Goal: Transaction & Acquisition: Purchase product/service

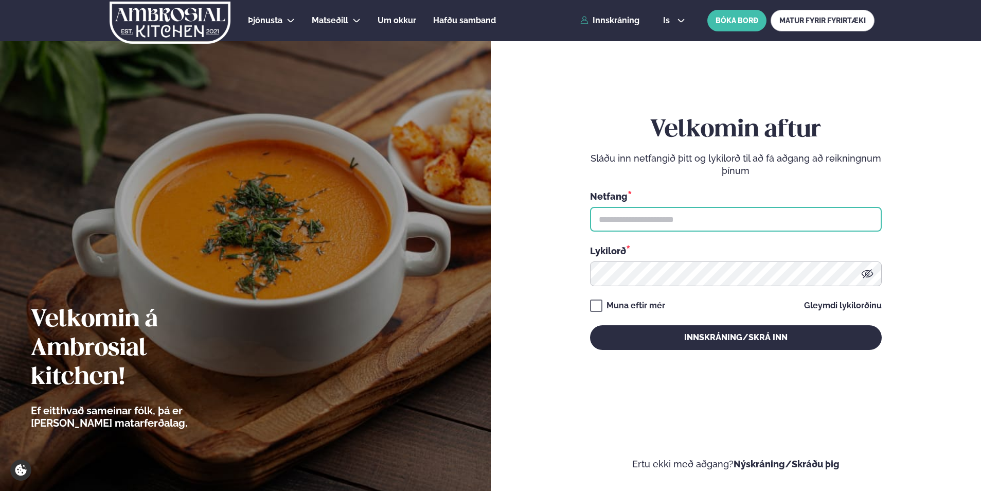
click at [682, 215] on input "text" at bounding box center [736, 219] width 292 height 25
type input "**********"
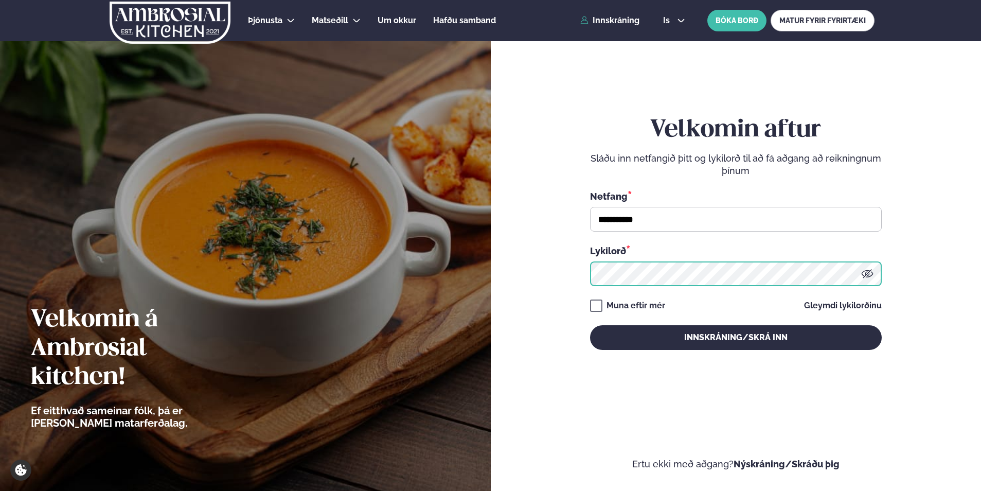
click at [590, 325] on button "Innskráning/Skrá inn" at bounding box center [736, 337] width 292 height 25
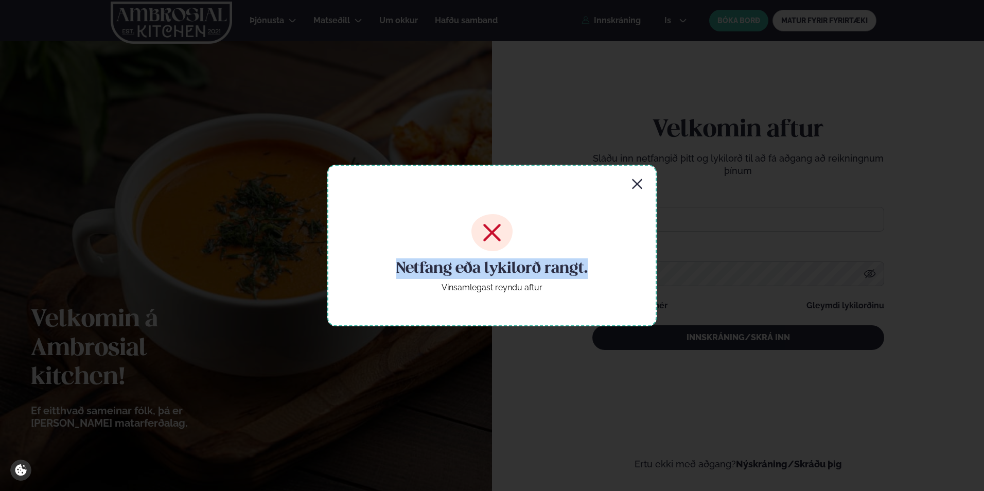
click at [643, 179] on div "Netfang eða lykilorð rangt. Vinsamlegast reyndu aftur" at bounding box center [491, 246] width 329 height 162
drag, startPoint x: 643, startPoint y: 179, endPoint x: 637, endPoint y: 180, distance: 5.7
click at [637, 180] on icon "button" at bounding box center [637, 184] width 12 height 12
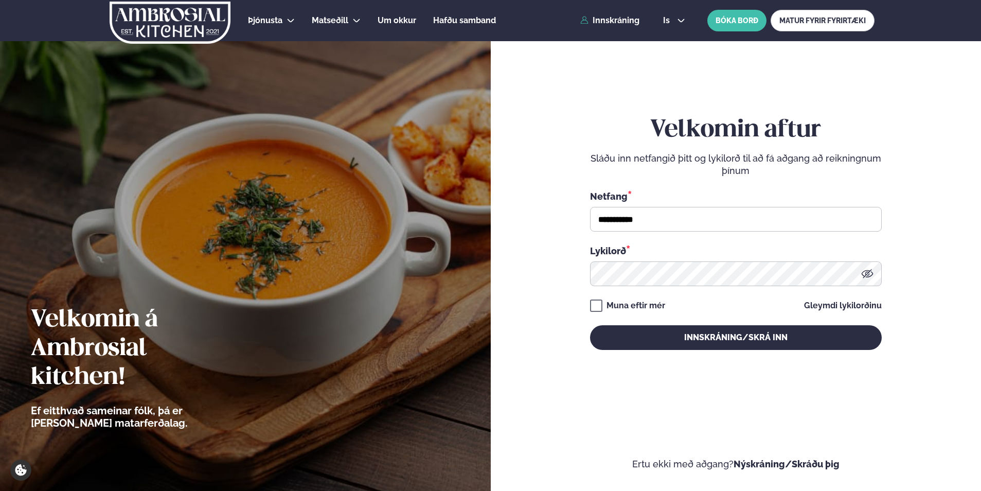
click at [871, 272] on icon at bounding box center [867, 274] width 12 height 12
click at [590, 325] on button "Innskráning/Skrá inn" at bounding box center [736, 337] width 292 height 25
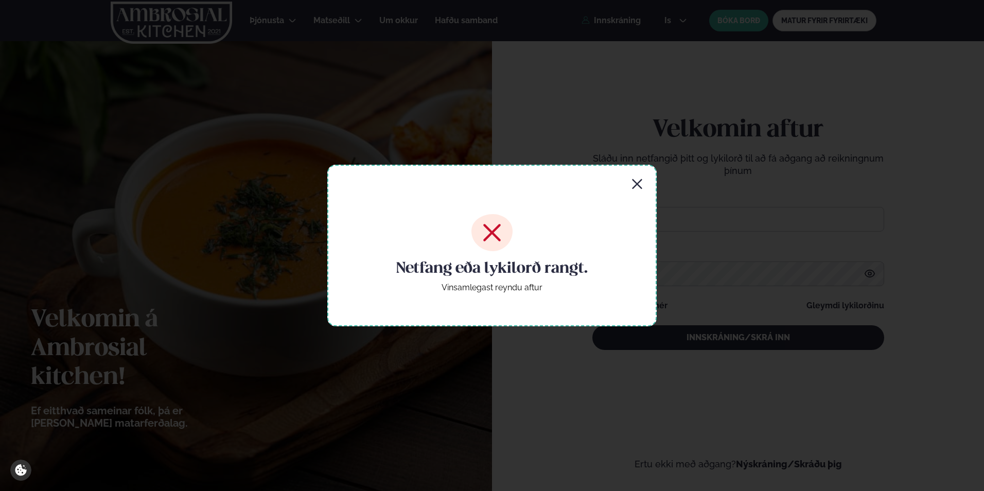
click at [634, 188] on icon "button" at bounding box center [637, 184] width 12 height 12
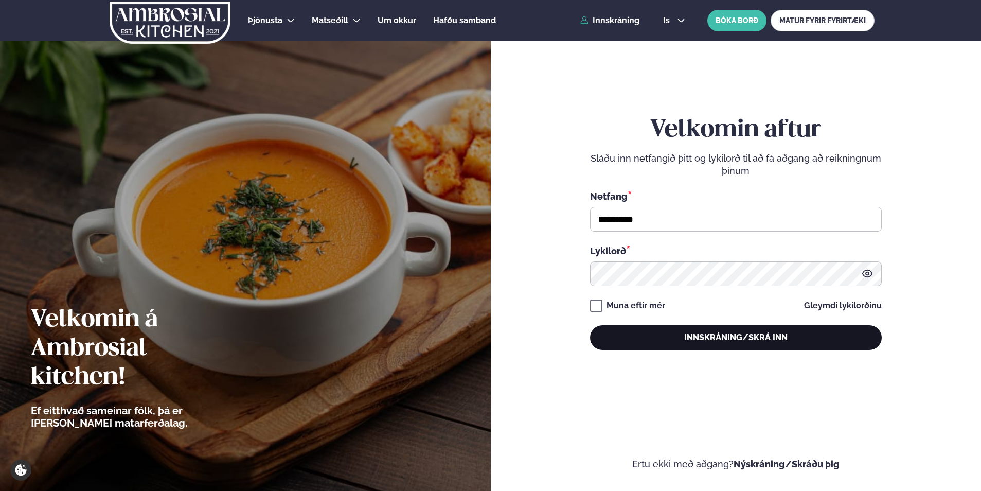
click at [713, 337] on button "Innskráning/Skrá inn" at bounding box center [736, 337] width 292 height 25
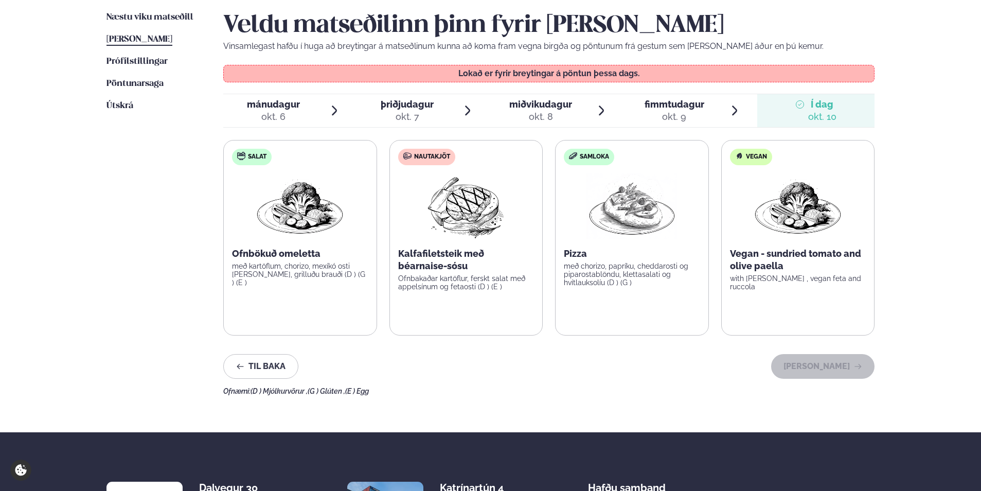
scroll to position [206, 0]
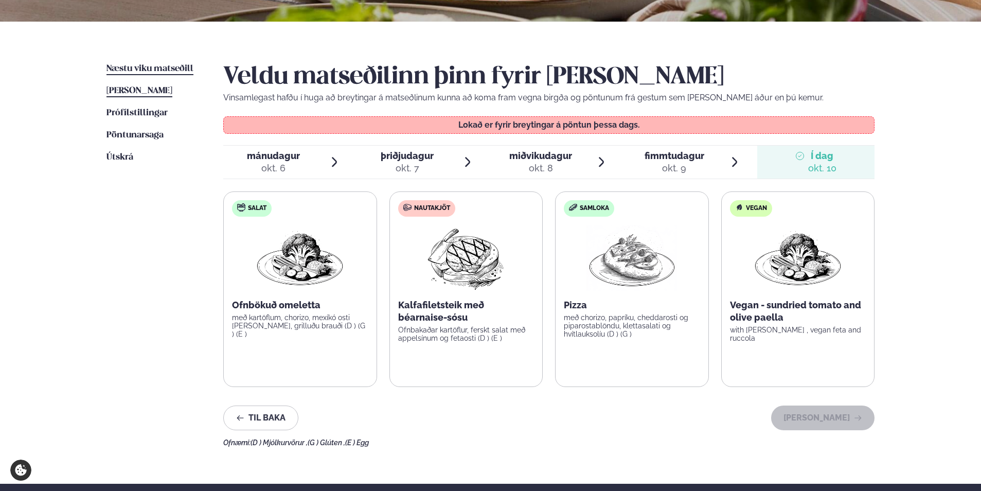
click at [170, 65] on span "Næstu viku matseðill" at bounding box center [150, 68] width 87 height 9
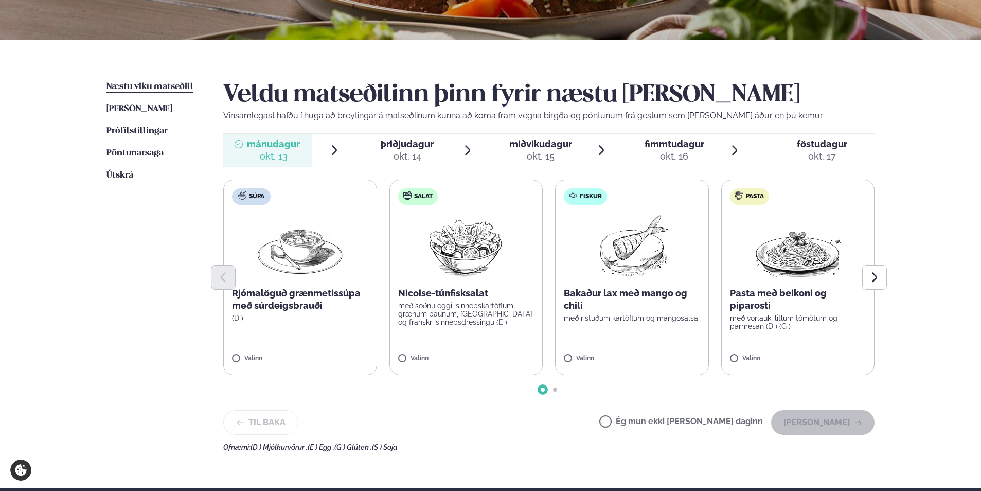
scroll to position [206, 0]
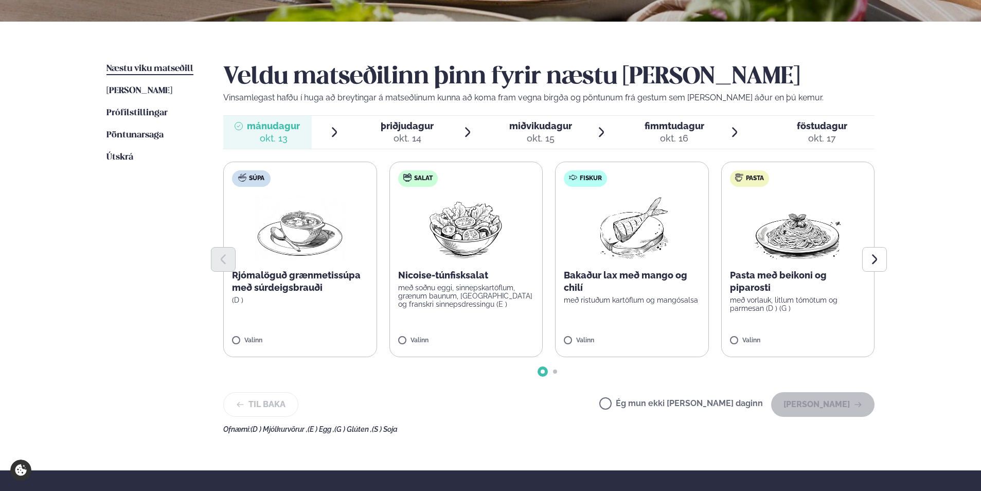
click at [328, 248] on div at bounding box center [548, 259] width 651 height 25
click at [324, 267] on div at bounding box center [548, 259] width 651 height 25
click at [312, 307] on label "Súpa Rjómalöguð grænmetissúpa með súrdeigsbrauði (D ) Valinn" at bounding box center [300, 260] width 154 height 196
click at [418, 133] on div "okt. 14" at bounding box center [407, 138] width 53 height 12
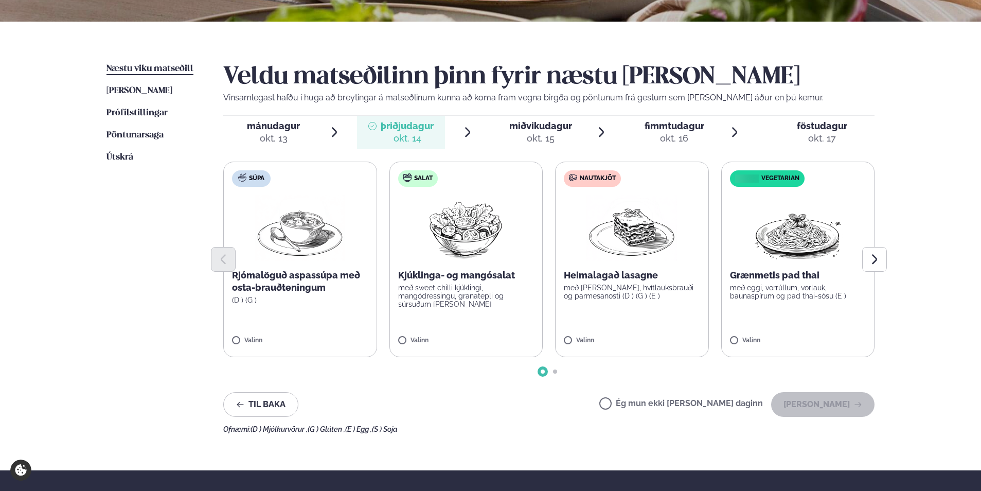
click at [504, 316] on label "Salat Kjúklinga- og mangósalat með sweet chilli kjúklingi, mangódressingu, gran…" at bounding box center [467, 260] width 154 height 196
click at [440, 336] on icon at bounding box center [436, 336] width 10 height 10
click at [606, 316] on label "Nautakjöt Heimalagað lasagne með basil pesto, hvítlauksbrauði og parmesanosti (…" at bounding box center [632, 260] width 154 height 196
click at [546, 134] on div "okt. 15" at bounding box center [540, 138] width 63 height 12
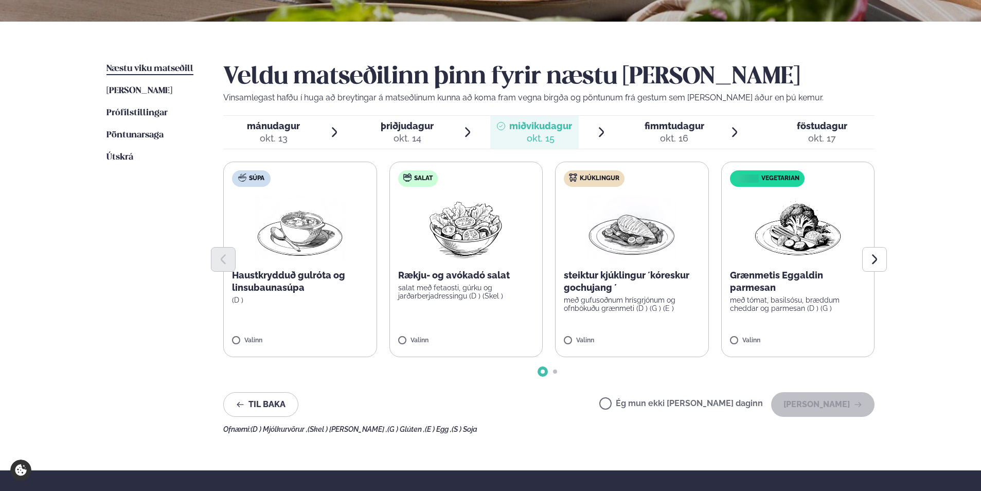
click at [607, 312] on p "með gufusoðnum hrísgrjónum og ofnbökuðu grænmeti (D ) (G ) (E )" at bounding box center [632, 304] width 136 height 16
click at [638, 137] on div at bounding box center [636, 132] width 8 height 25
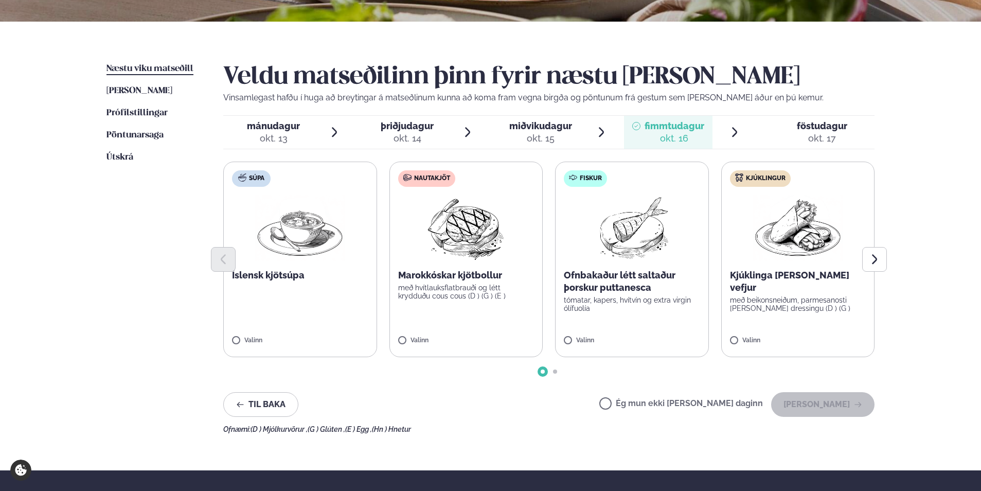
click at [340, 305] on label "Súpa Íslensk kjötsúpa Valinn" at bounding box center [300, 260] width 154 height 196
click at [829, 130] on span "föstudagur" at bounding box center [822, 125] width 50 height 11
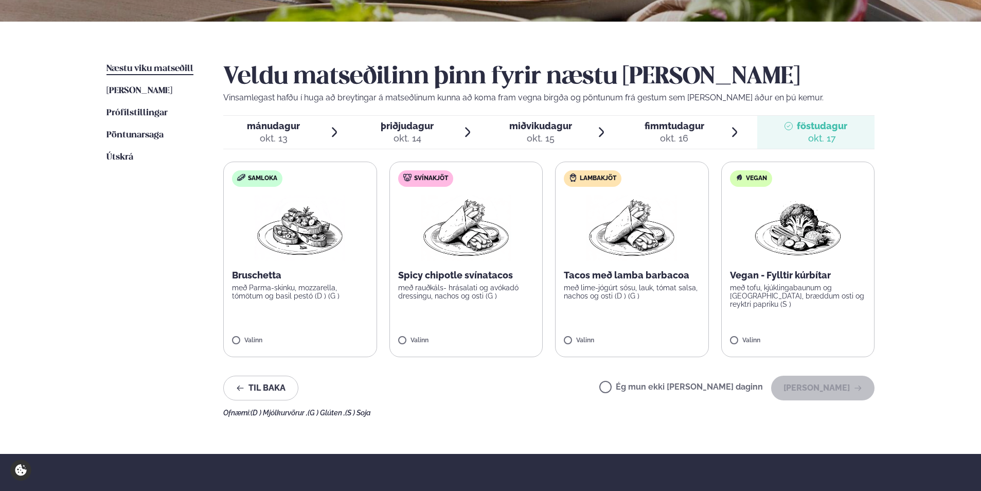
click at [609, 309] on label "Lambakjöt Tacos með lamba barbacoa með lime-jógúrt sósu, lauk, tómat salsa, nac…" at bounding box center [632, 260] width 154 height 196
click at [805, 391] on button "[PERSON_NAME]" at bounding box center [822, 388] width 103 height 25
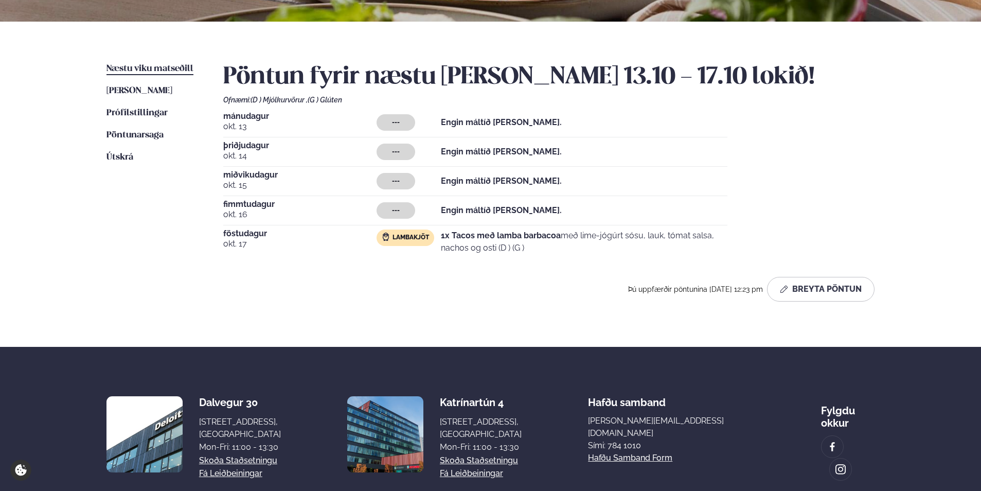
scroll to position [0, 0]
